Goal: Transaction & Acquisition: Purchase product/service

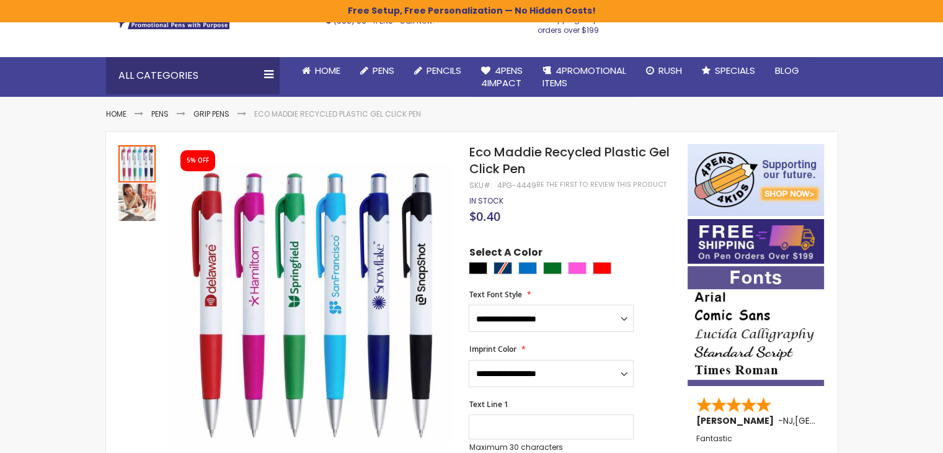
scroll to position [124, 0]
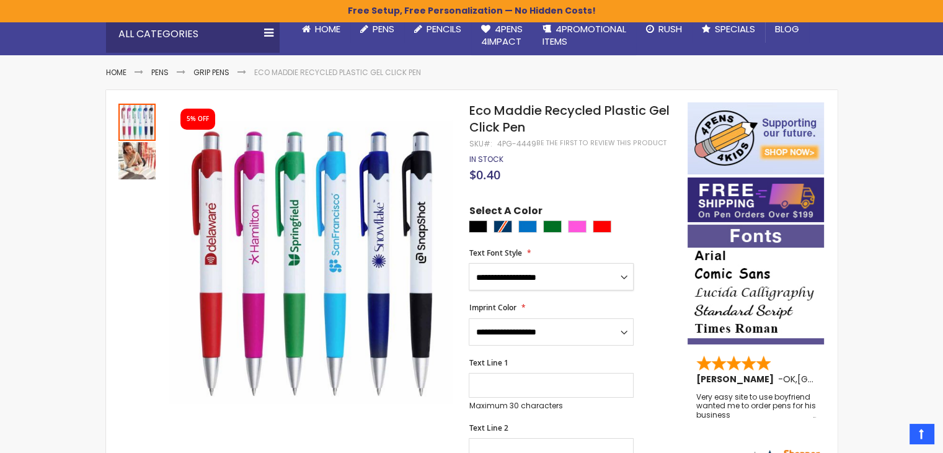
click at [619, 279] on select "**********" at bounding box center [551, 276] width 165 height 27
select select "*****"
click at [469, 263] on select "**********" at bounding box center [551, 276] width 165 height 27
click at [626, 334] on select "**********" at bounding box center [551, 331] width 165 height 27
select select "*****"
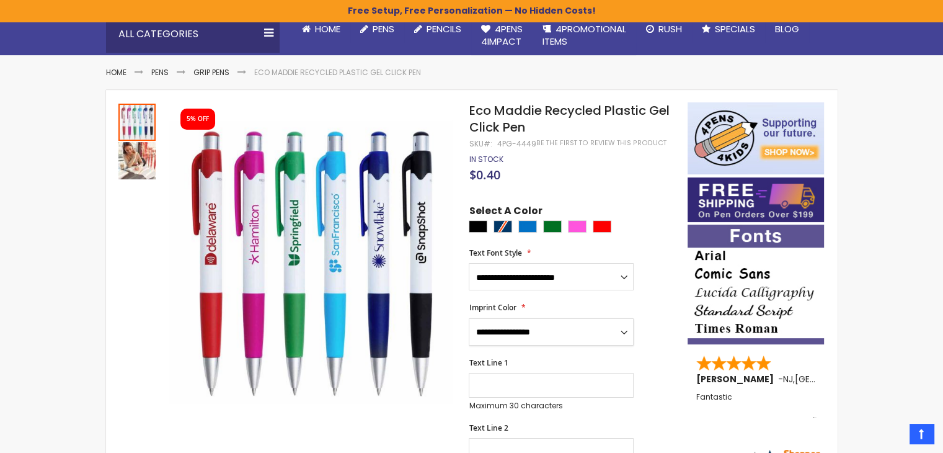
click at [469, 318] on select "**********" at bounding box center [551, 331] width 165 height 27
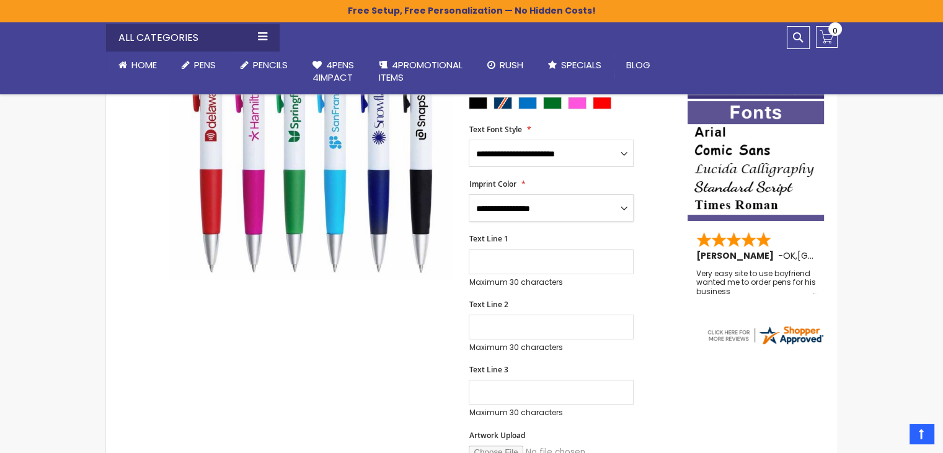
scroll to position [248, 0]
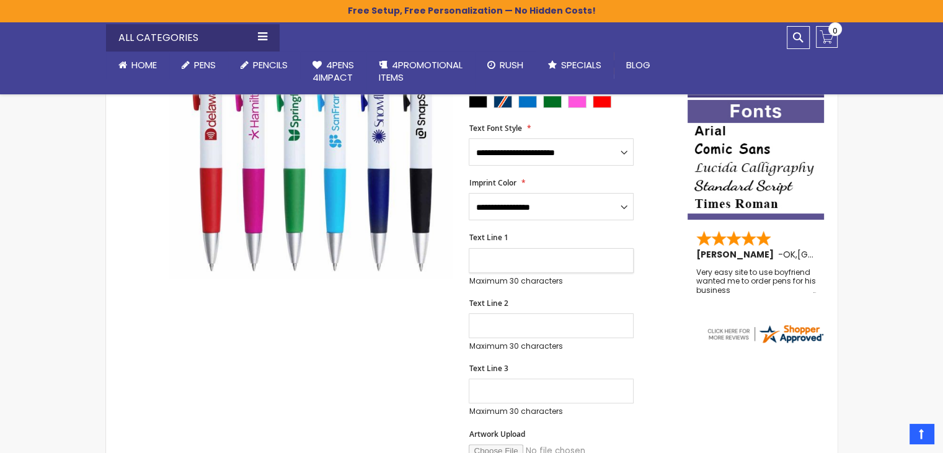
click at [544, 259] on input "Text Line 1" at bounding box center [551, 260] width 165 height 25
type input "**********"
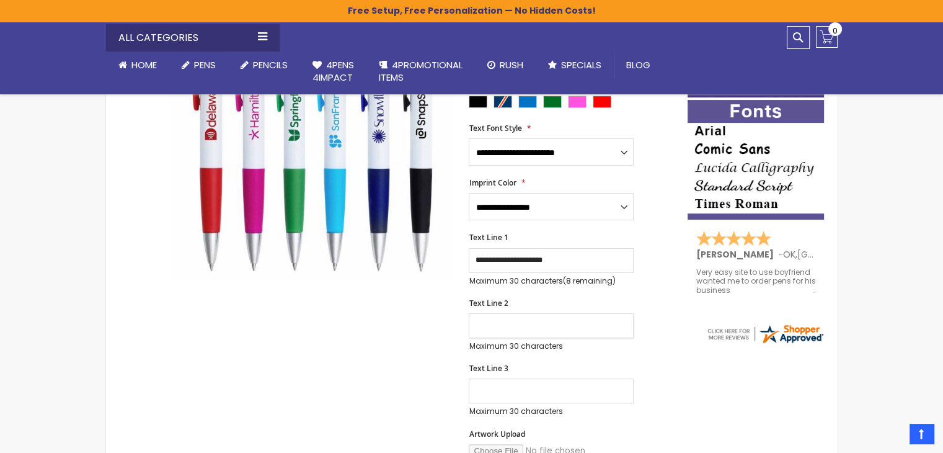
click at [533, 323] on input "Text Line 2" at bounding box center [551, 325] width 165 height 25
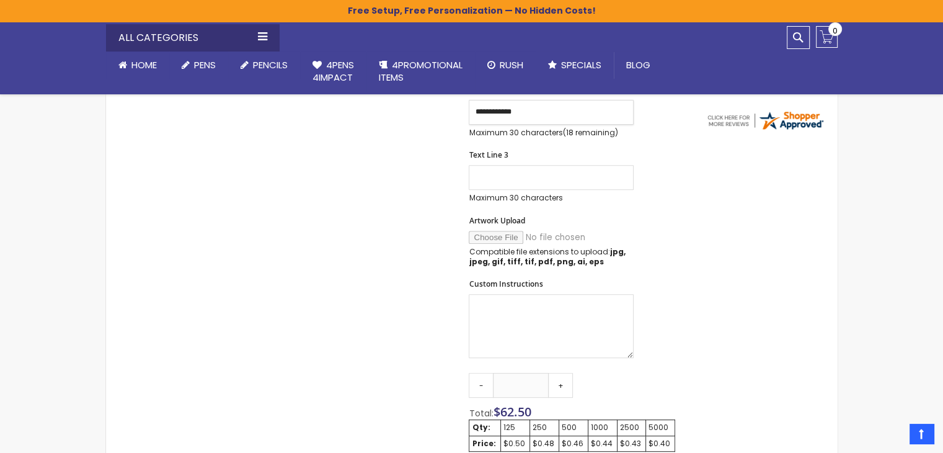
scroll to position [496, 0]
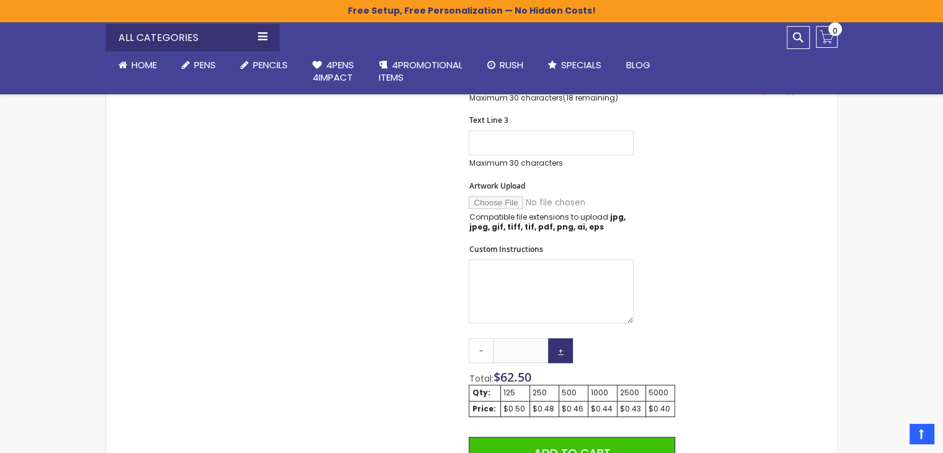
type input "**********"
click at [560, 355] on link "+" at bounding box center [560, 350] width 25 height 25
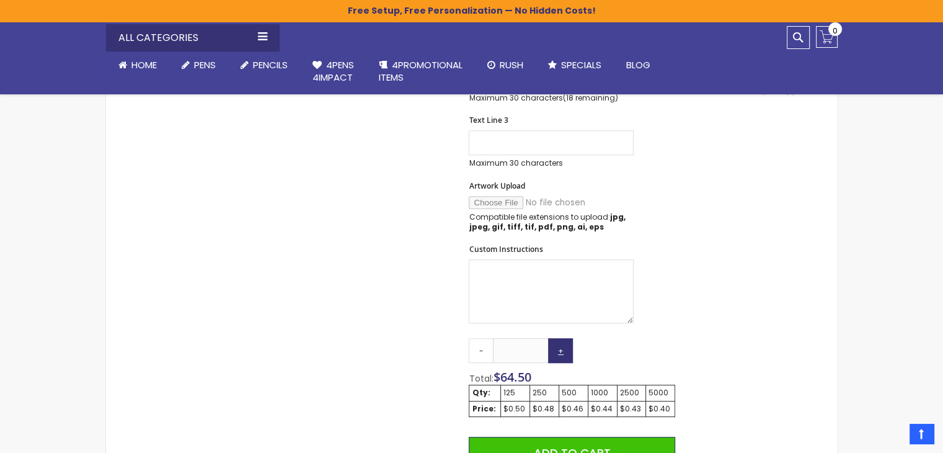
click at [560, 355] on link "+" at bounding box center [560, 350] width 25 height 25
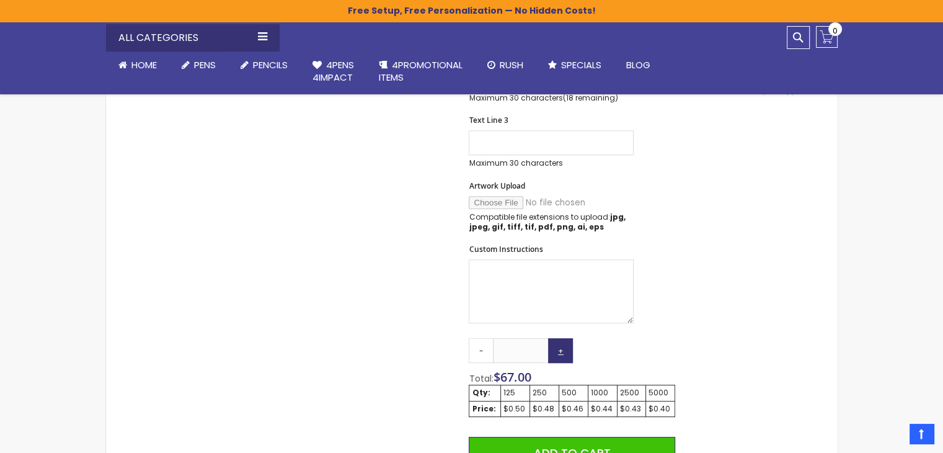
click at [560, 355] on link "+" at bounding box center [560, 350] width 25 height 25
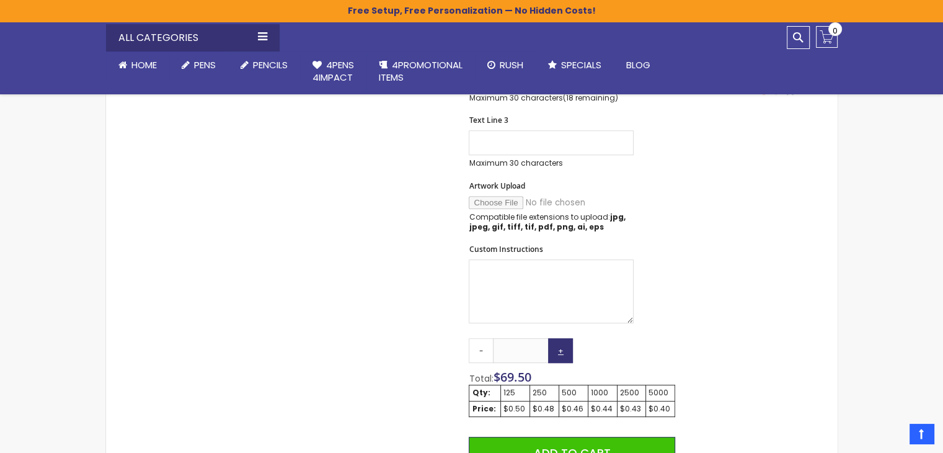
click at [560, 355] on link "+" at bounding box center [560, 350] width 25 height 25
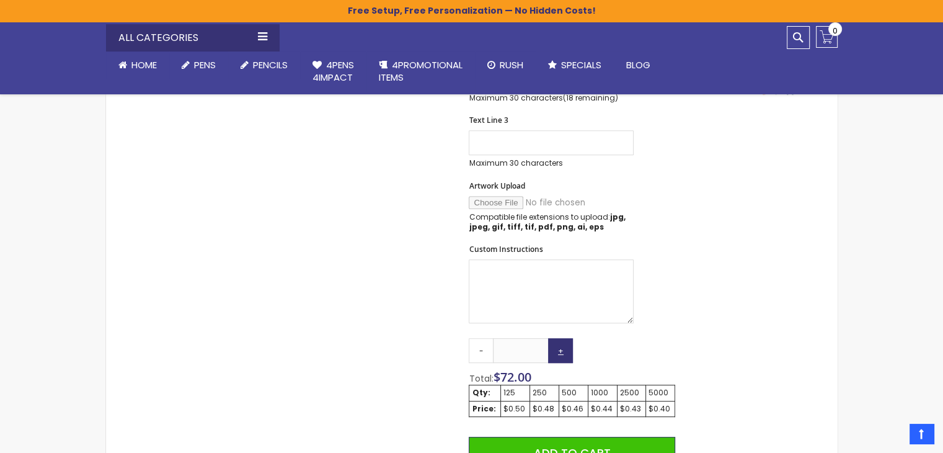
click at [560, 355] on link "+" at bounding box center [560, 350] width 25 height 25
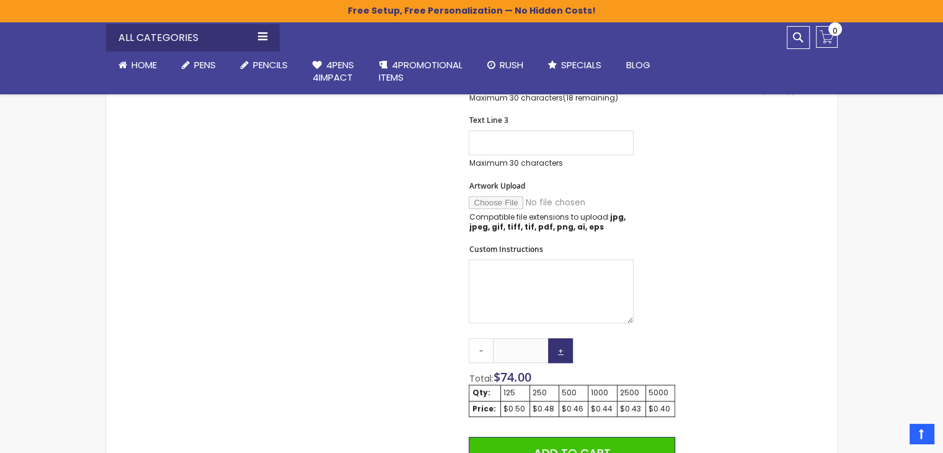
click at [560, 355] on link "+" at bounding box center [560, 350] width 25 height 25
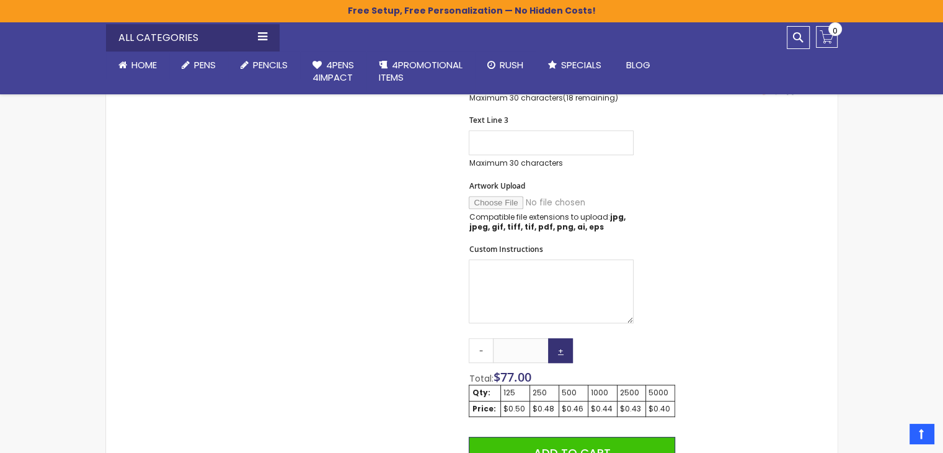
click at [560, 355] on link "+" at bounding box center [560, 350] width 25 height 25
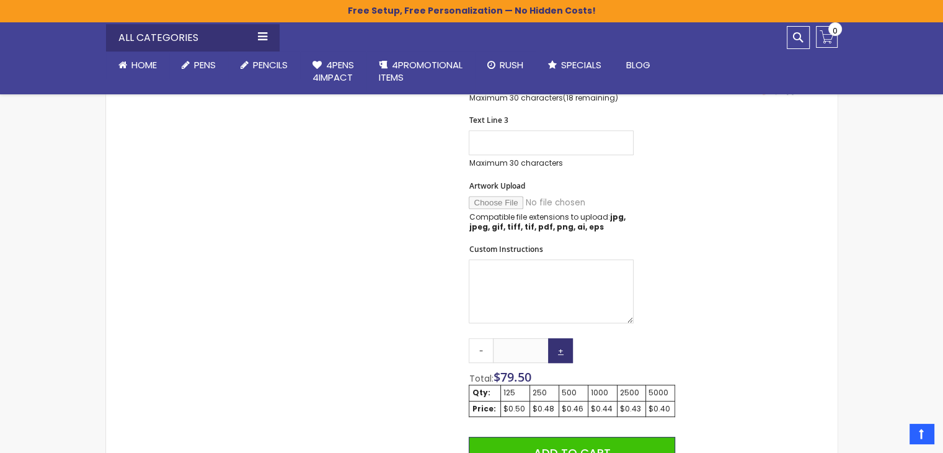
click at [560, 355] on link "+" at bounding box center [560, 350] width 25 height 25
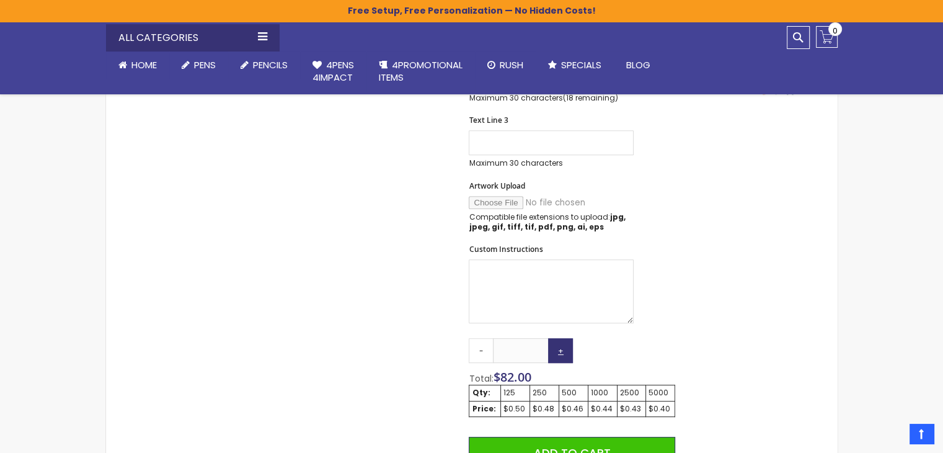
click at [560, 355] on link "+" at bounding box center [560, 350] width 25 height 25
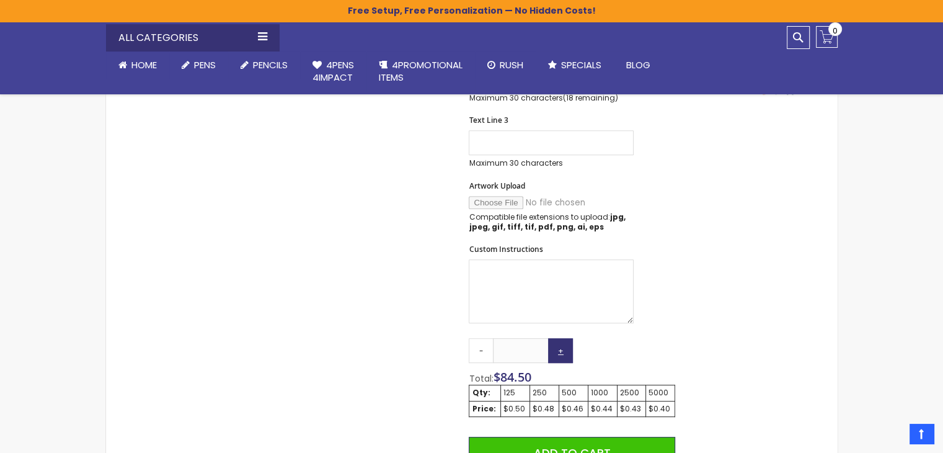
click at [560, 355] on link "+" at bounding box center [560, 350] width 25 height 25
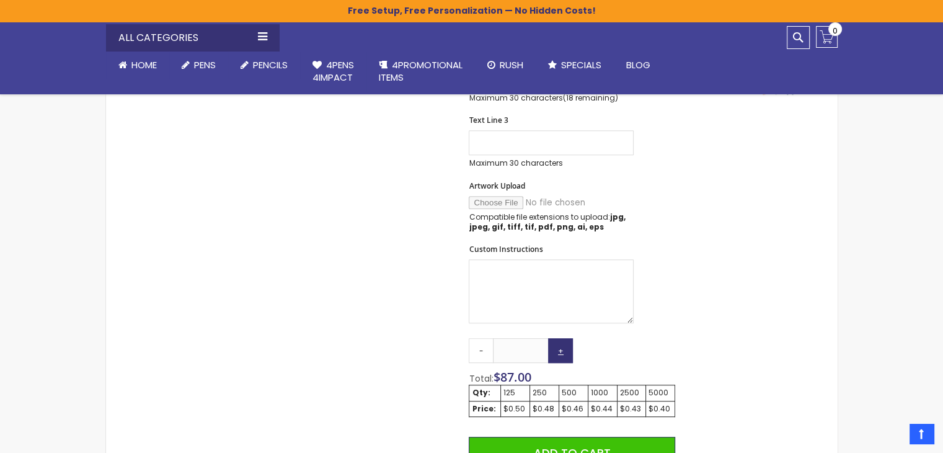
click at [560, 355] on link "+" at bounding box center [560, 350] width 25 height 25
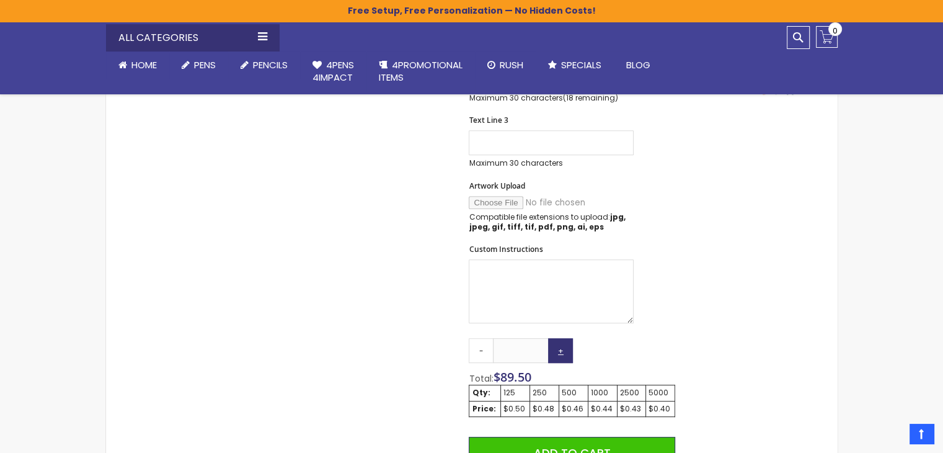
click at [560, 355] on link "+" at bounding box center [560, 350] width 25 height 25
click at [561, 354] on link "+" at bounding box center [560, 350] width 25 height 25
click at [562, 353] on link "+" at bounding box center [560, 350] width 25 height 25
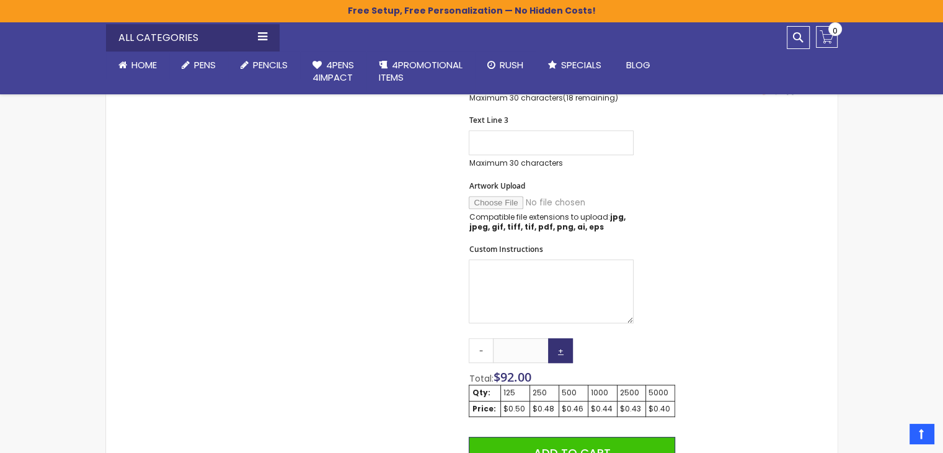
click at [562, 353] on link "+" at bounding box center [560, 350] width 25 height 25
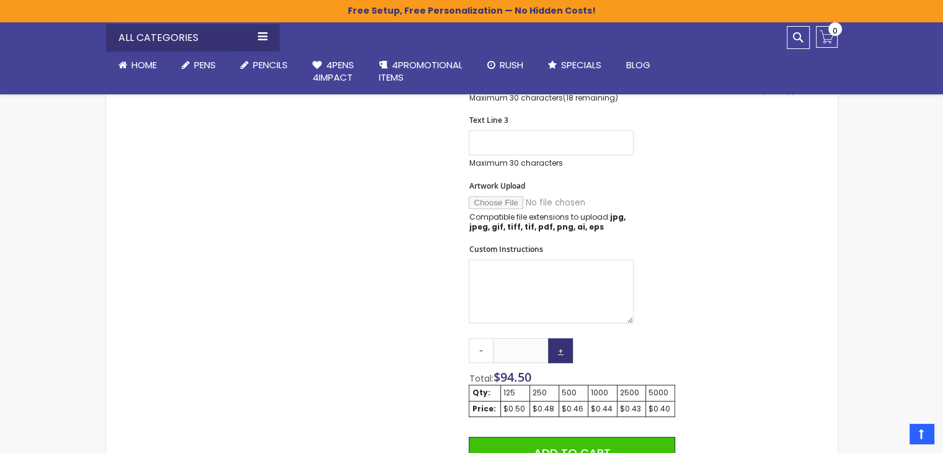
click at [562, 353] on link "+" at bounding box center [560, 350] width 25 height 25
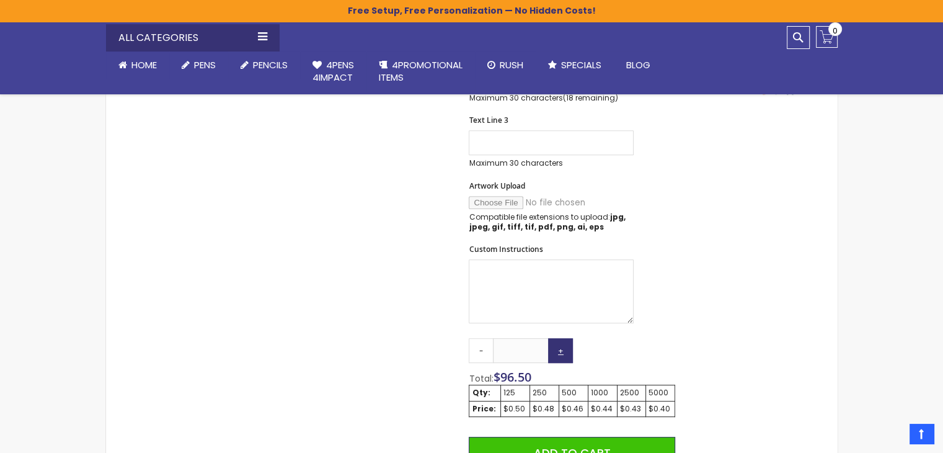
click at [562, 353] on link "+" at bounding box center [560, 350] width 25 height 25
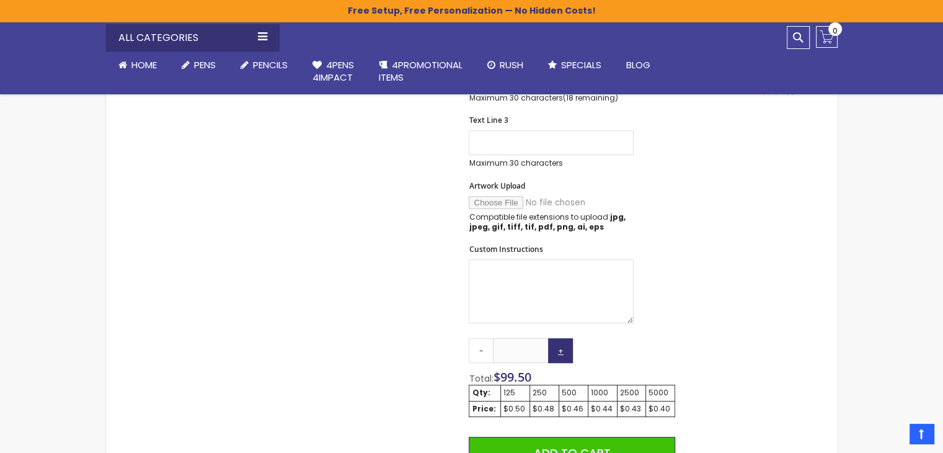
click at [562, 353] on link "+" at bounding box center [560, 350] width 25 height 25
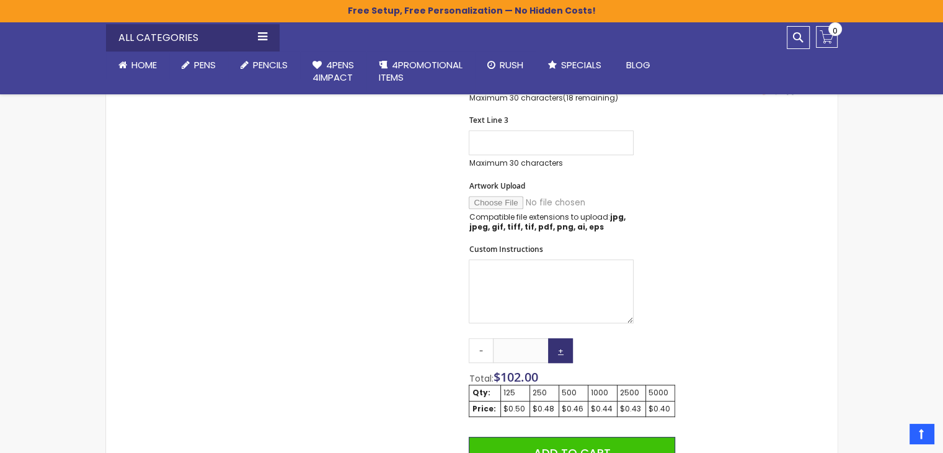
click at [562, 353] on link "+" at bounding box center [560, 350] width 25 height 25
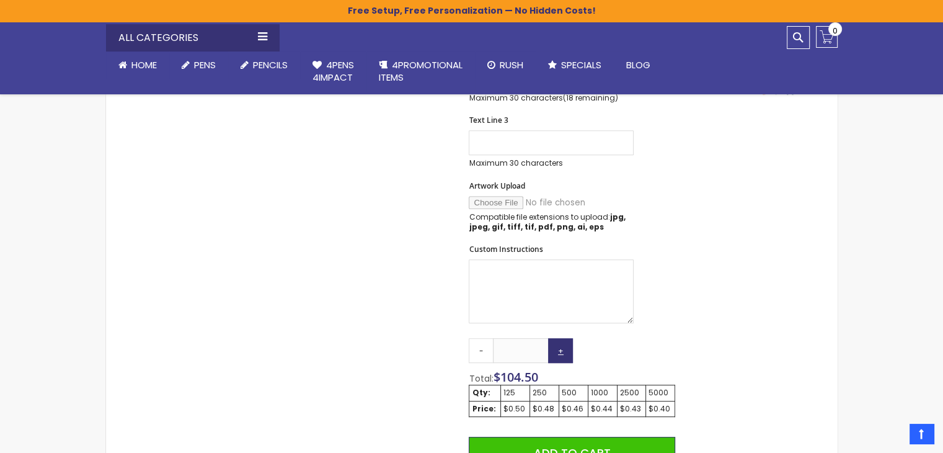
click at [562, 353] on link "+" at bounding box center [560, 350] width 25 height 25
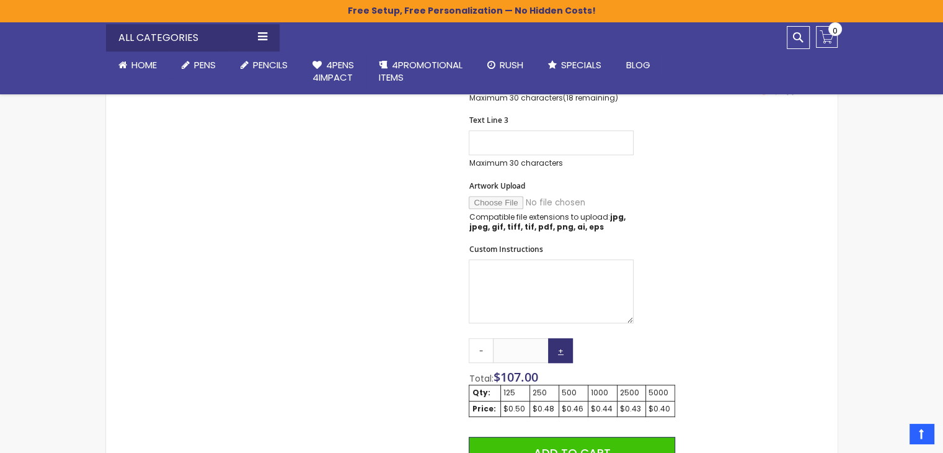
click at [562, 353] on link "+" at bounding box center [560, 350] width 25 height 25
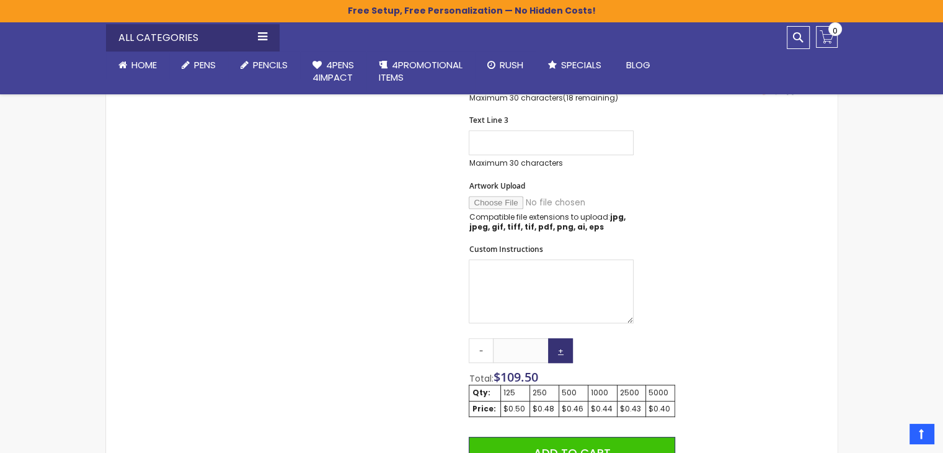
click at [562, 353] on link "+" at bounding box center [560, 350] width 25 height 25
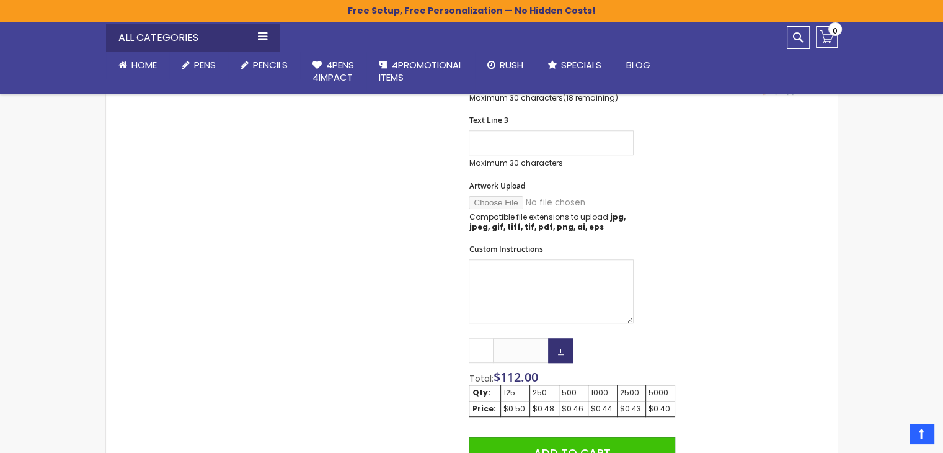
click at [562, 353] on link "+" at bounding box center [560, 350] width 25 height 25
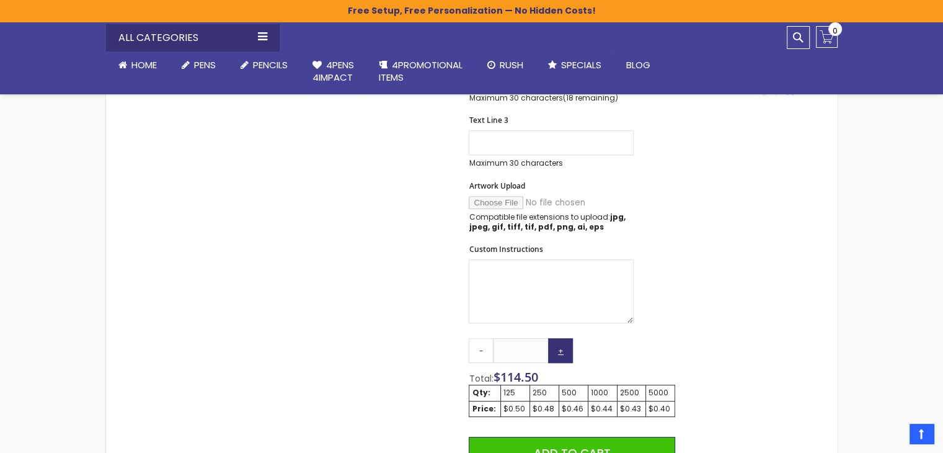
click at [562, 353] on link "+" at bounding box center [560, 350] width 25 height 25
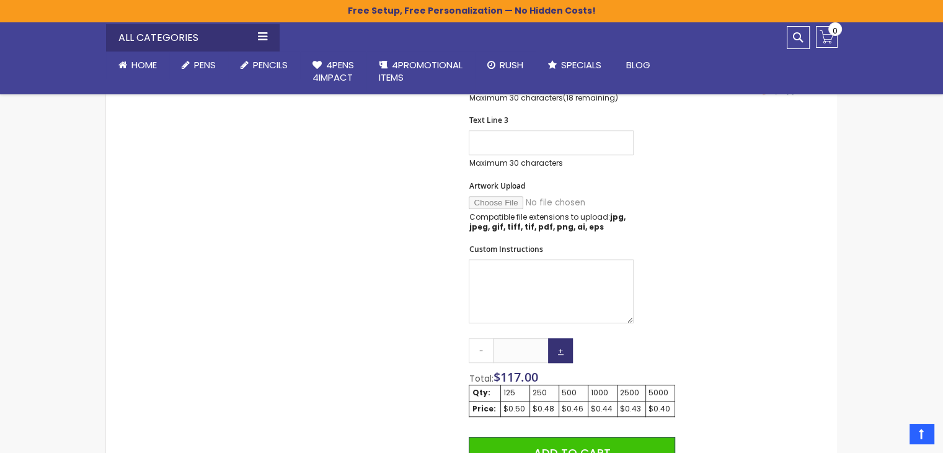
click at [562, 353] on link "+" at bounding box center [560, 350] width 25 height 25
click at [563, 353] on link "+" at bounding box center [560, 350] width 25 height 25
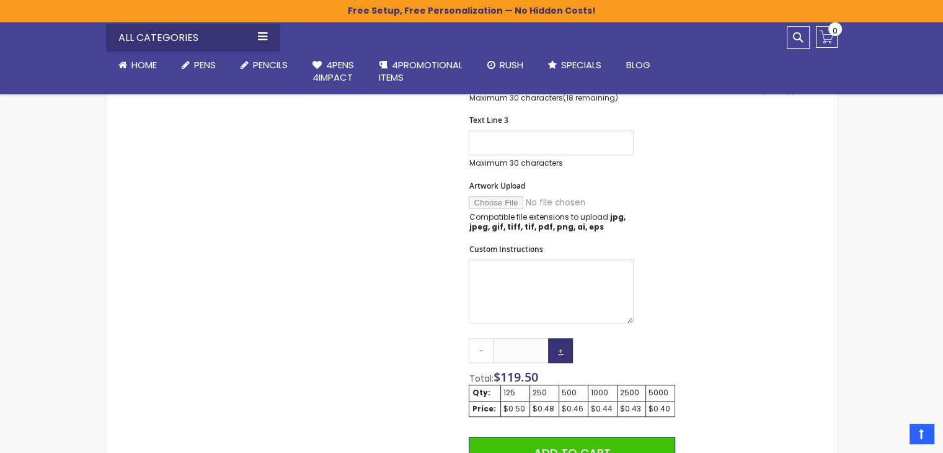
click at [563, 353] on link "+" at bounding box center [560, 350] width 25 height 25
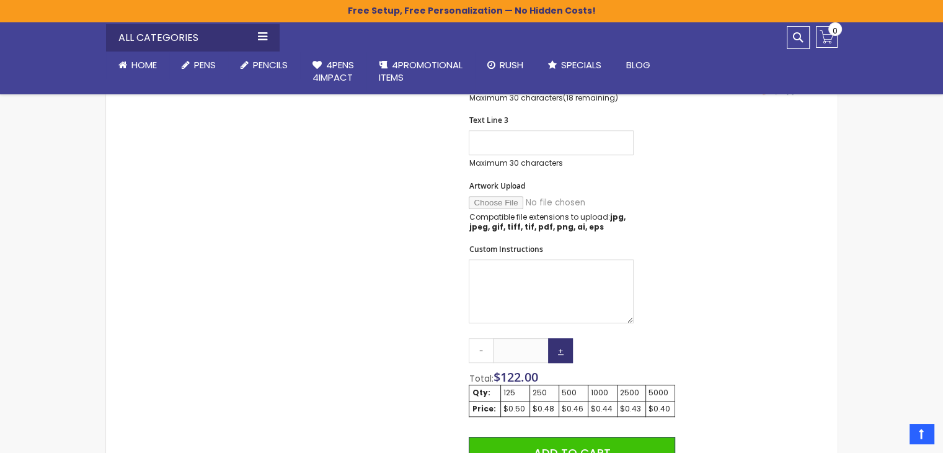
click at [563, 353] on link "+" at bounding box center [560, 350] width 25 height 25
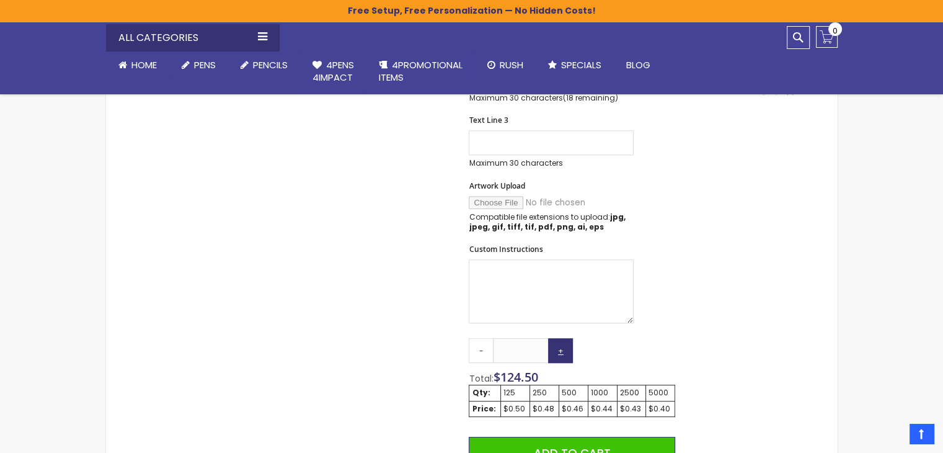
click at [563, 353] on link "+" at bounding box center [560, 350] width 25 height 25
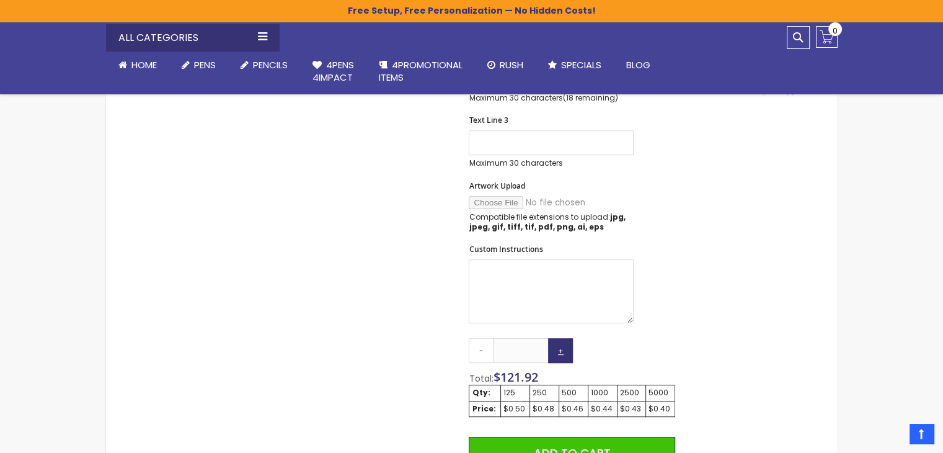
click at [563, 353] on link "+" at bounding box center [560, 350] width 25 height 25
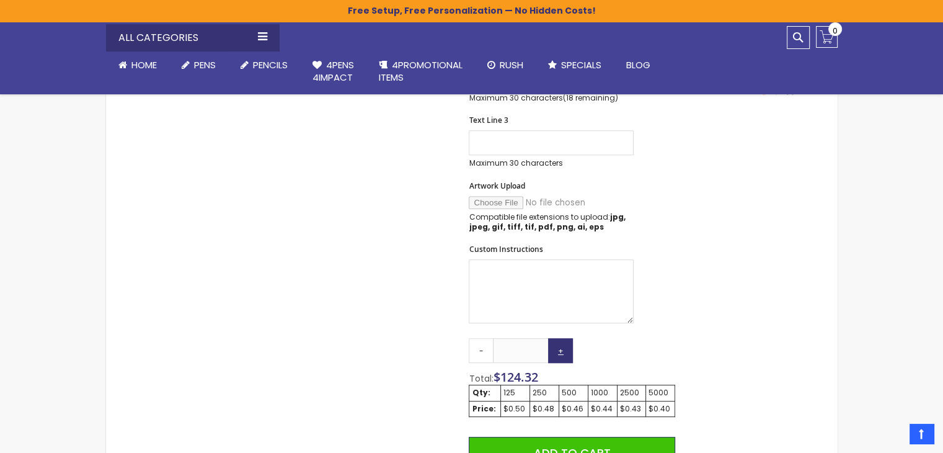
click at [563, 353] on link "+" at bounding box center [560, 350] width 25 height 25
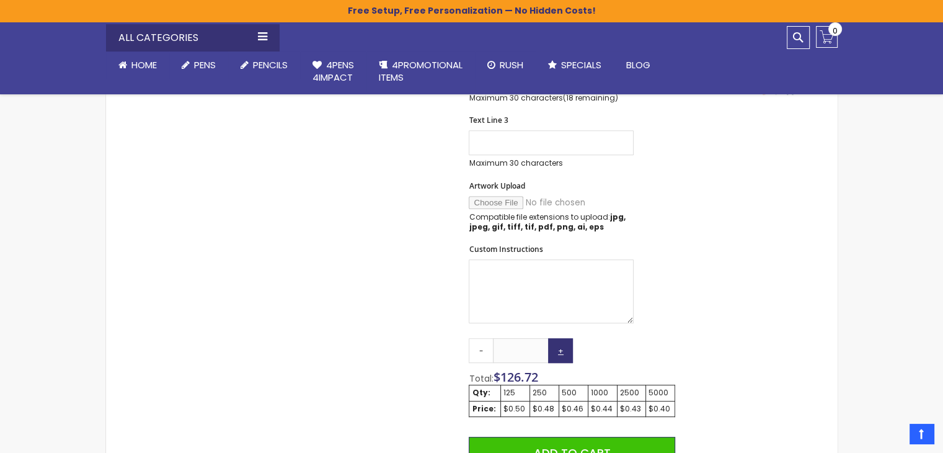
click at [563, 353] on link "+" at bounding box center [560, 350] width 25 height 25
click at [563, 352] on link "+" at bounding box center [560, 350] width 25 height 25
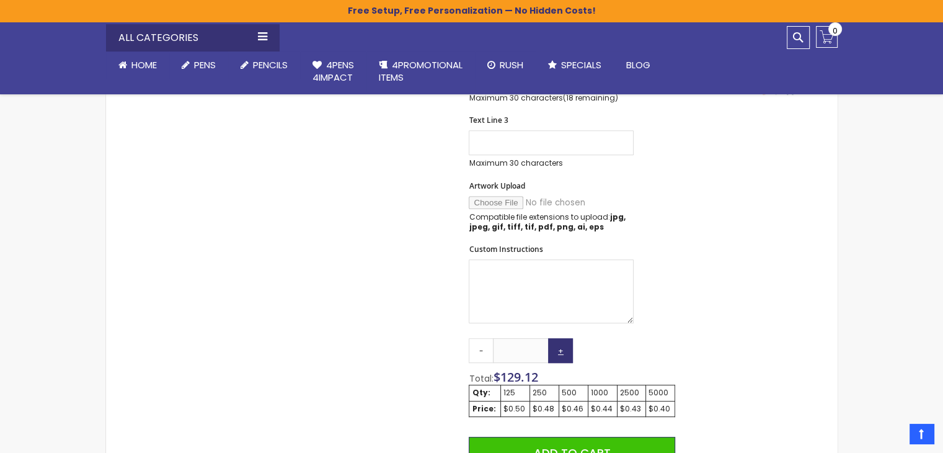
click at [563, 352] on link "+" at bounding box center [560, 350] width 25 height 25
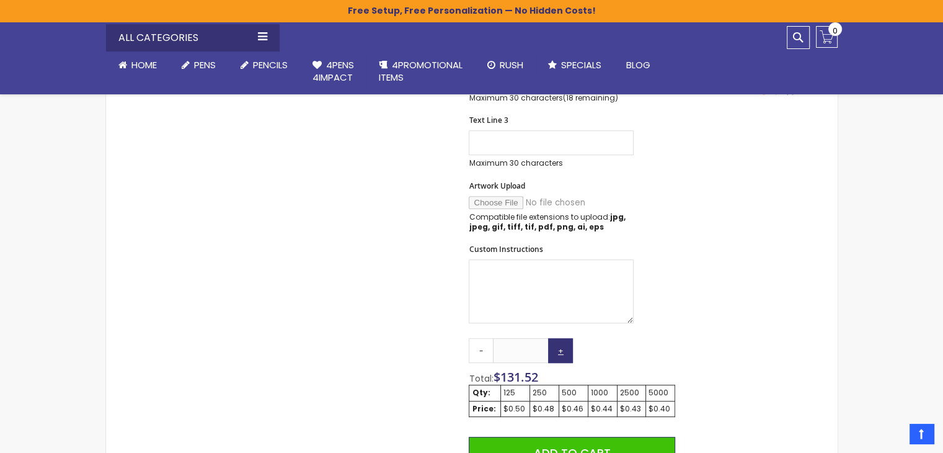
click at [563, 352] on link "+" at bounding box center [560, 350] width 25 height 25
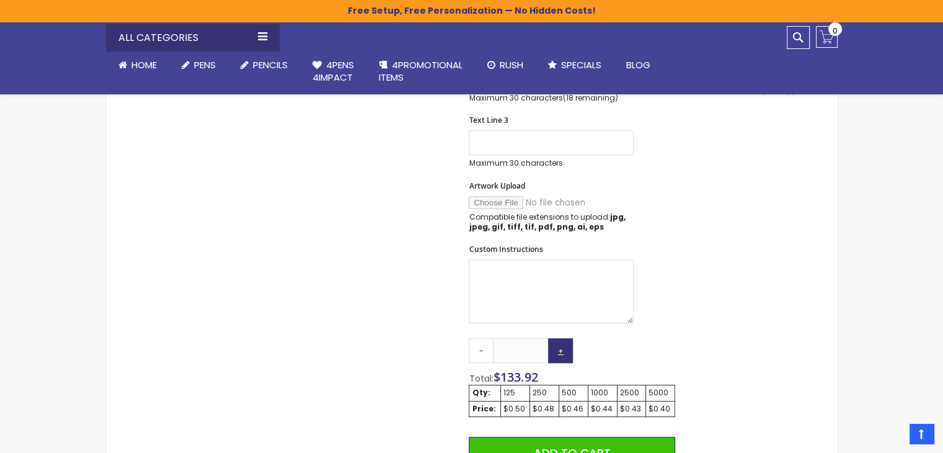
click at [563, 352] on link "+" at bounding box center [560, 350] width 25 height 25
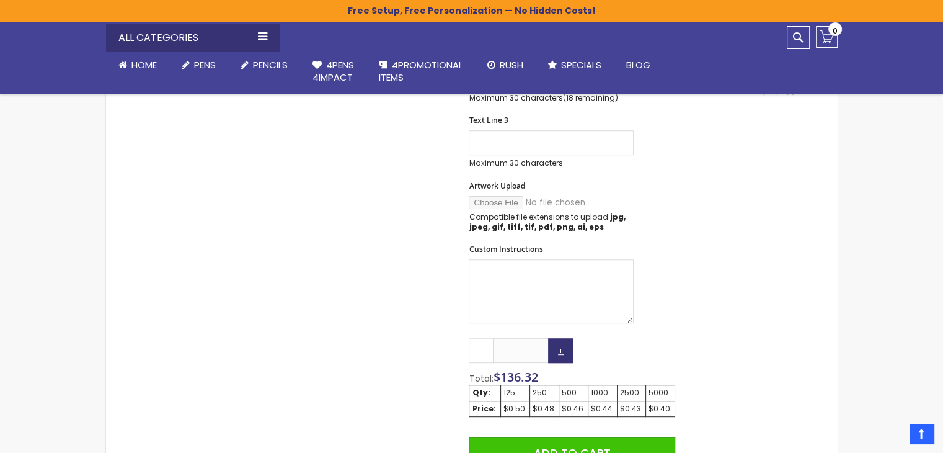
click at [563, 352] on link "+" at bounding box center [560, 350] width 25 height 25
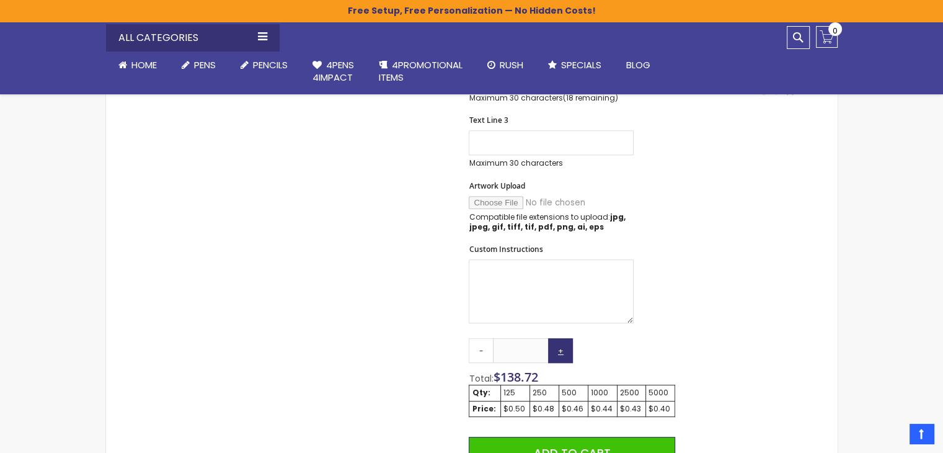
click at [563, 352] on link "+" at bounding box center [560, 350] width 25 height 25
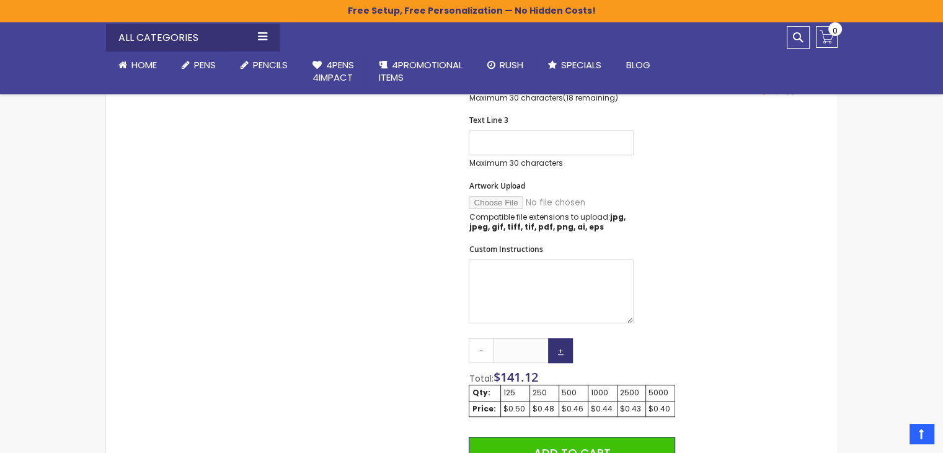
click at [563, 352] on link "+" at bounding box center [560, 350] width 25 height 25
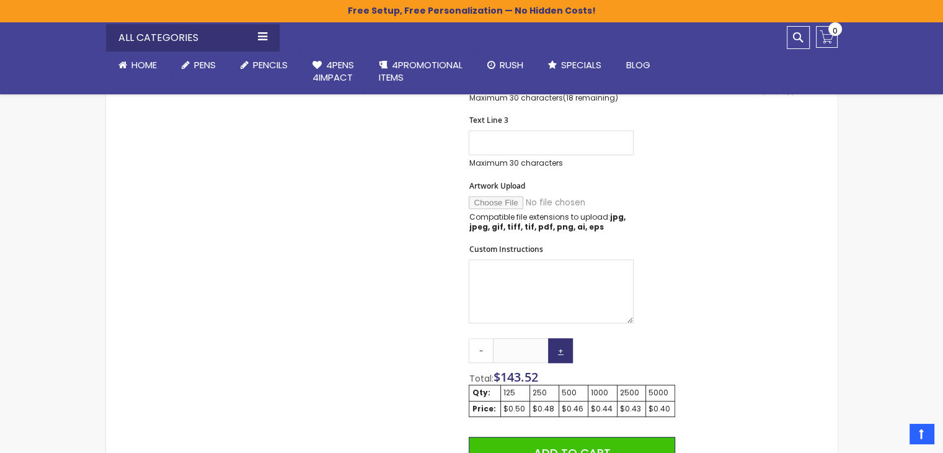
click at [563, 352] on link "+" at bounding box center [560, 350] width 25 height 25
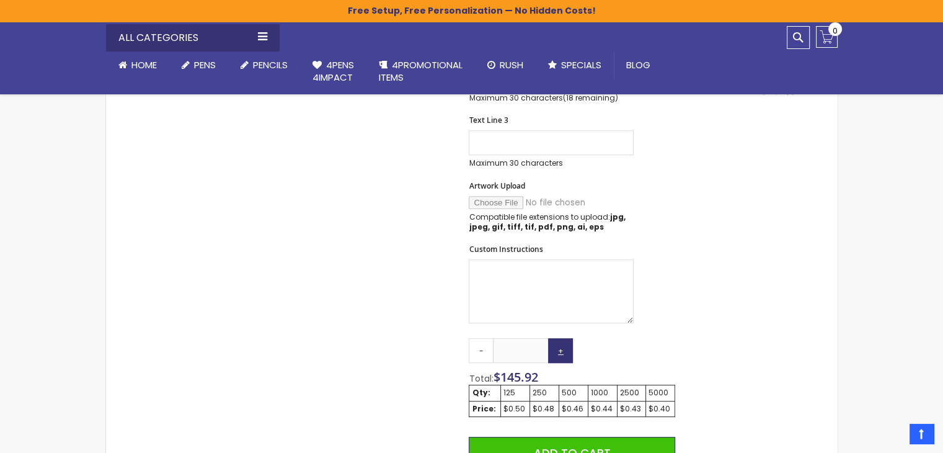
click at [563, 352] on link "+" at bounding box center [560, 350] width 25 height 25
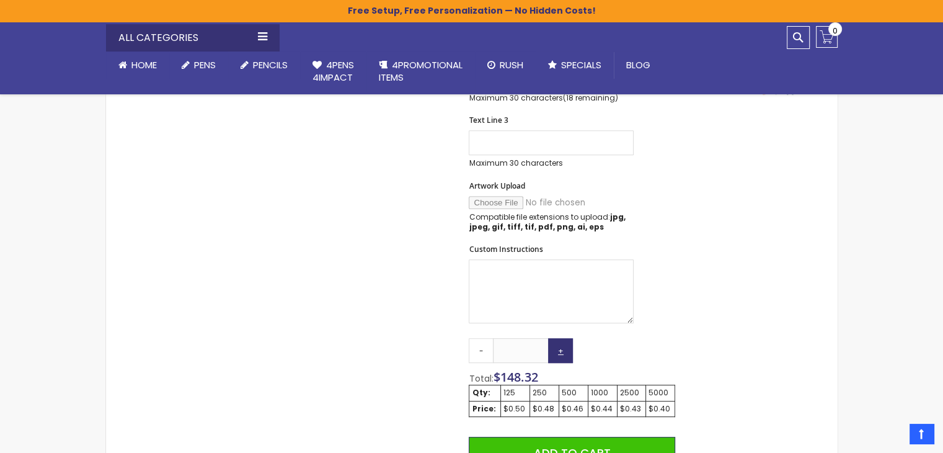
click at [563, 352] on link "+" at bounding box center [560, 350] width 25 height 25
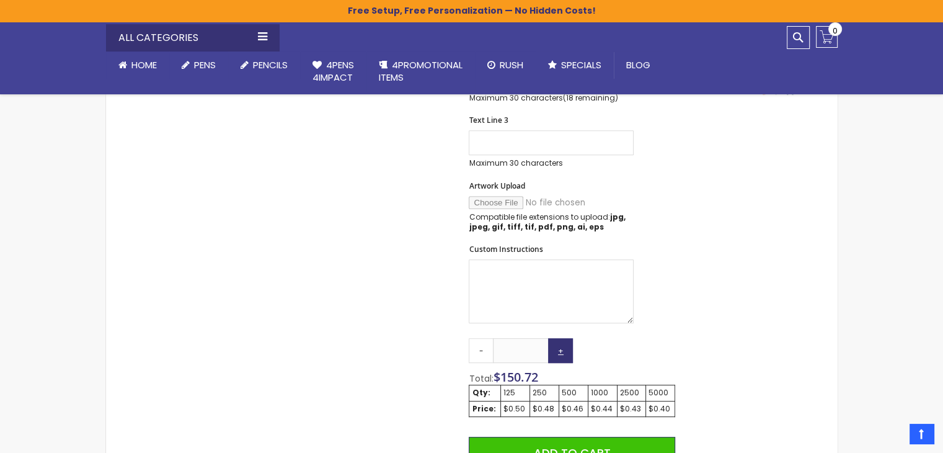
click at [563, 352] on link "+" at bounding box center [560, 350] width 25 height 25
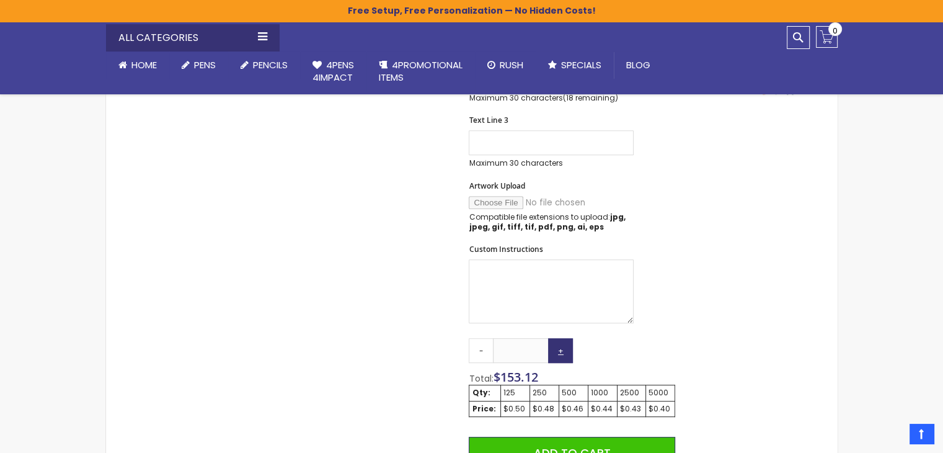
click at [563, 352] on link "+" at bounding box center [560, 350] width 25 height 25
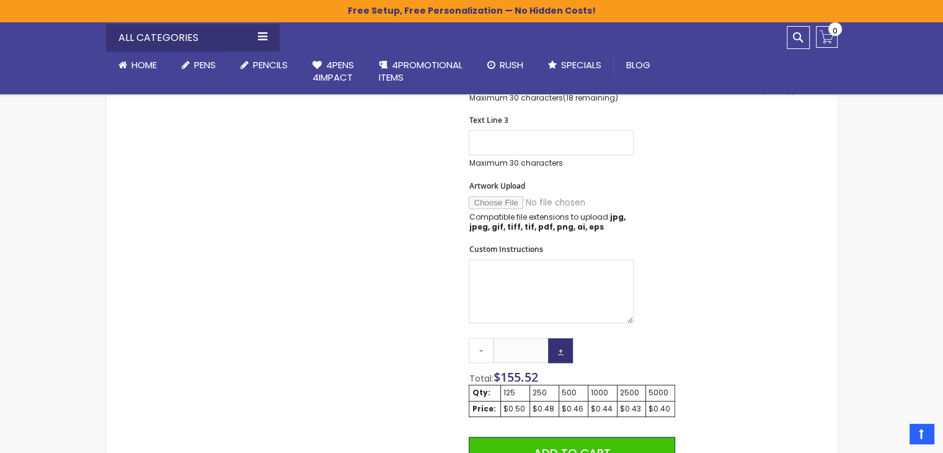
click at [563, 352] on link "+" at bounding box center [560, 350] width 25 height 25
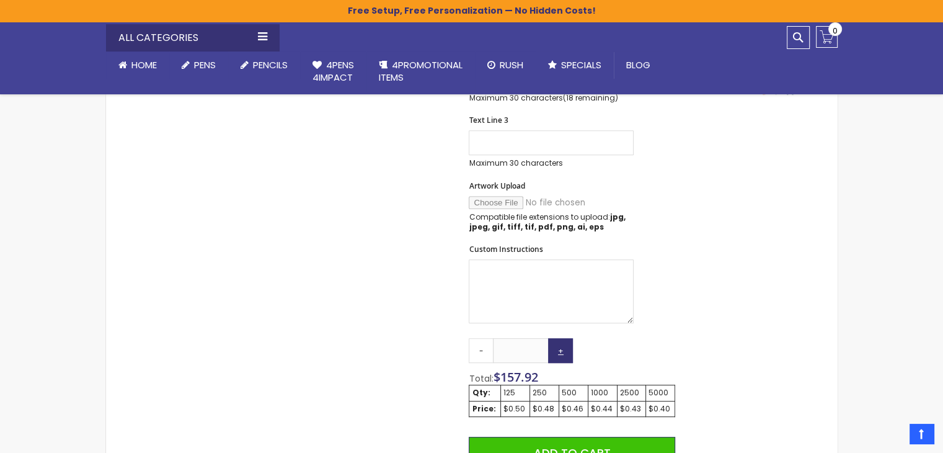
click at [563, 352] on link "+" at bounding box center [560, 350] width 25 height 25
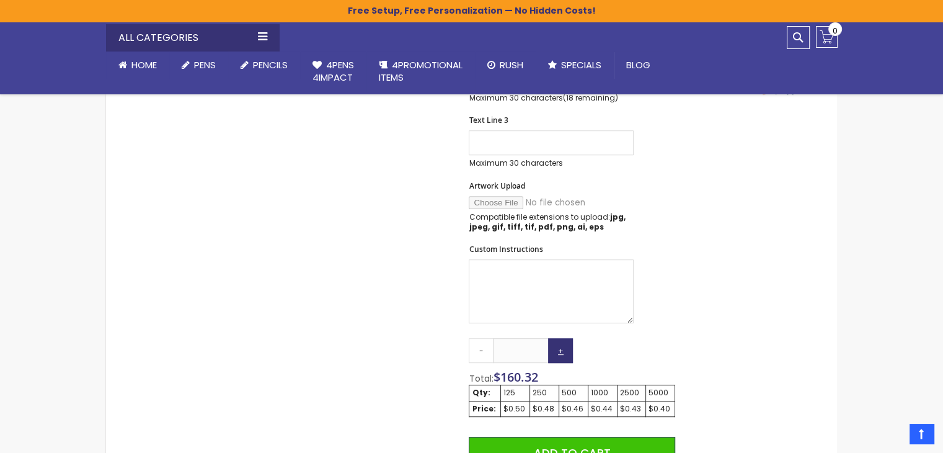
click at [563, 352] on link "+" at bounding box center [560, 350] width 25 height 25
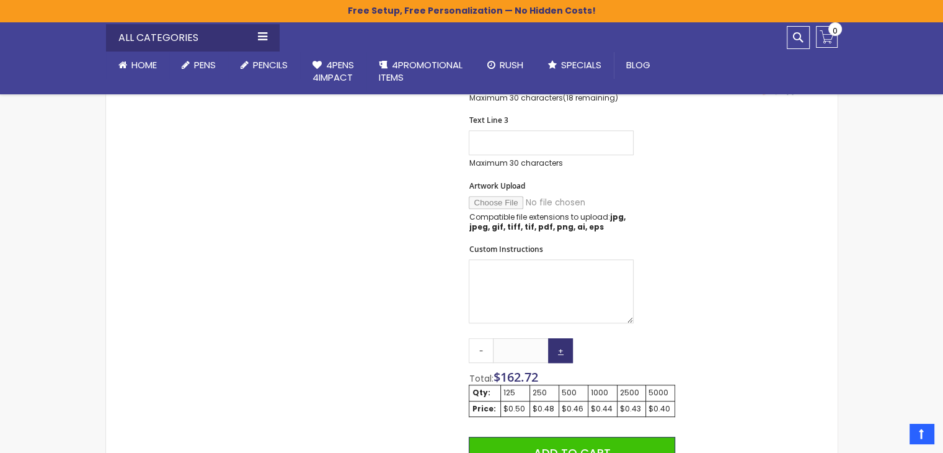
click at [563, 352] on link "+" at bounding box center [560, 350] width 25 height 25
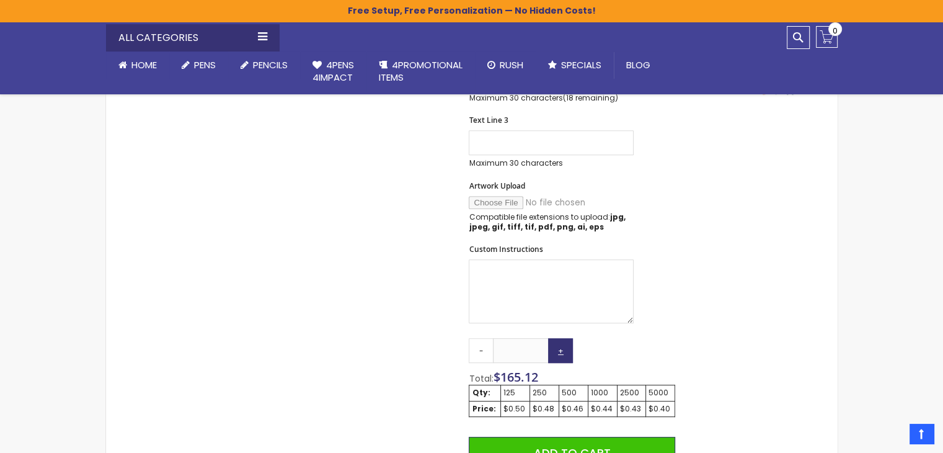
click at [563, 352] on link "+" at bounding box center [560, 350] width 25 height 25
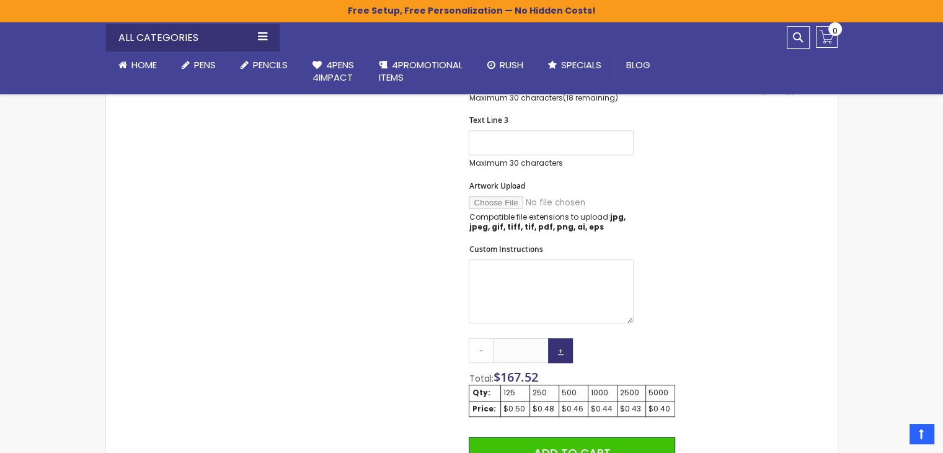
click at [563, 352] on link "+" at bounding box center [560, 350] width 25 height 25
type input "***"
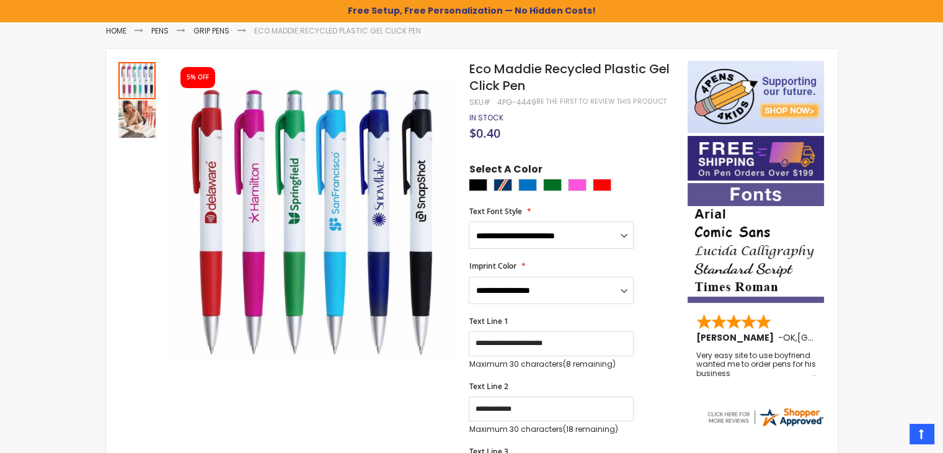
scroll to position [186, 0]
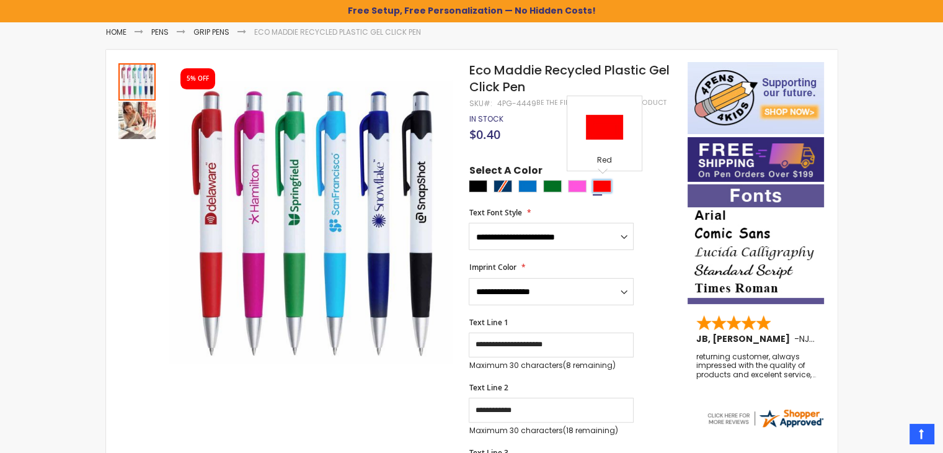
click at [599, 188] on div "Red" at bounding box center [602, 186] width 19 height 12
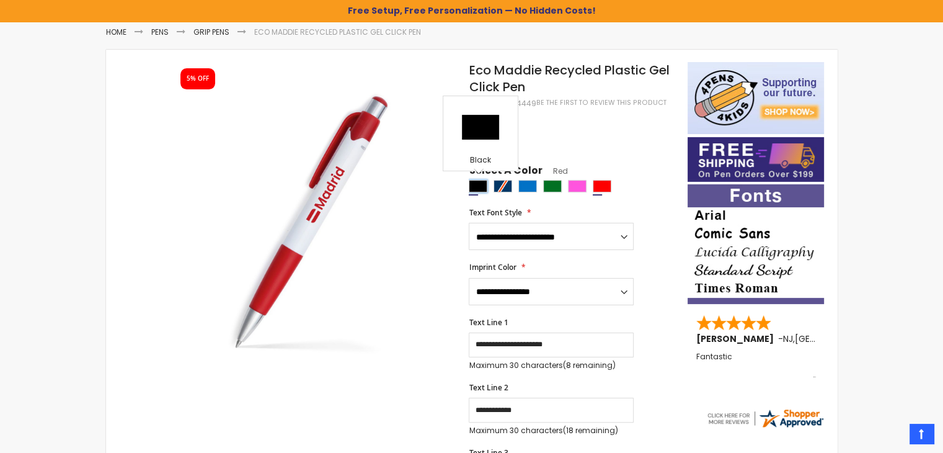
click at [474, 182] on div "Black" at bounding box center [478, 186] width 19 height 12
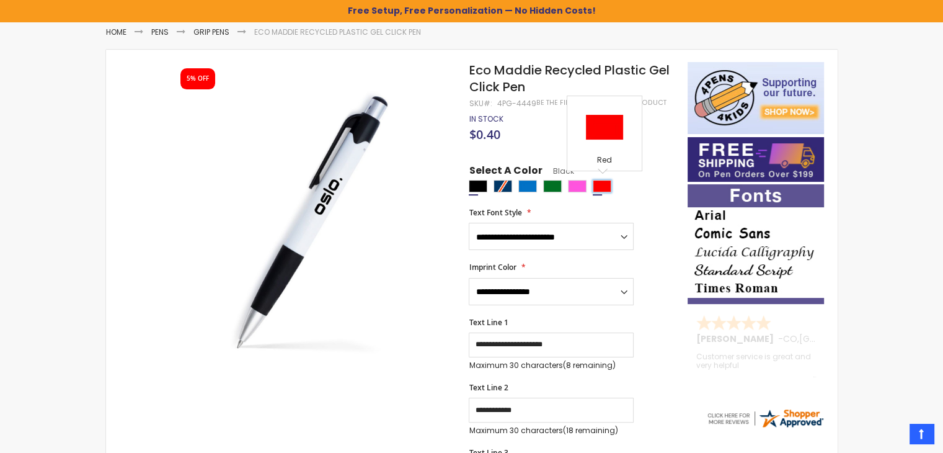
click at [603, 189] on div "Red" at bounding box center [602, 186] width 19 height 12
type input "****"
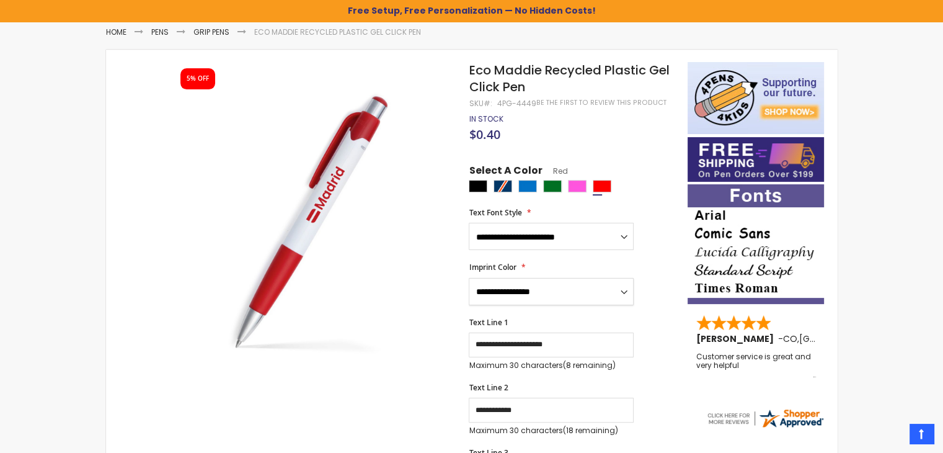
click at [623, 293] on select "**********" at bounding box center [551, 291] width 165 height 27
select select "*****"
click at [469, 278] on select "**********" at bounding box center [551, 291] width 165 height 27
click at [556, 187] on div "Green" at bounding box center [552, 186] width 19 height 12
type input "****"
